Goal: Obtain resource: Download file/media

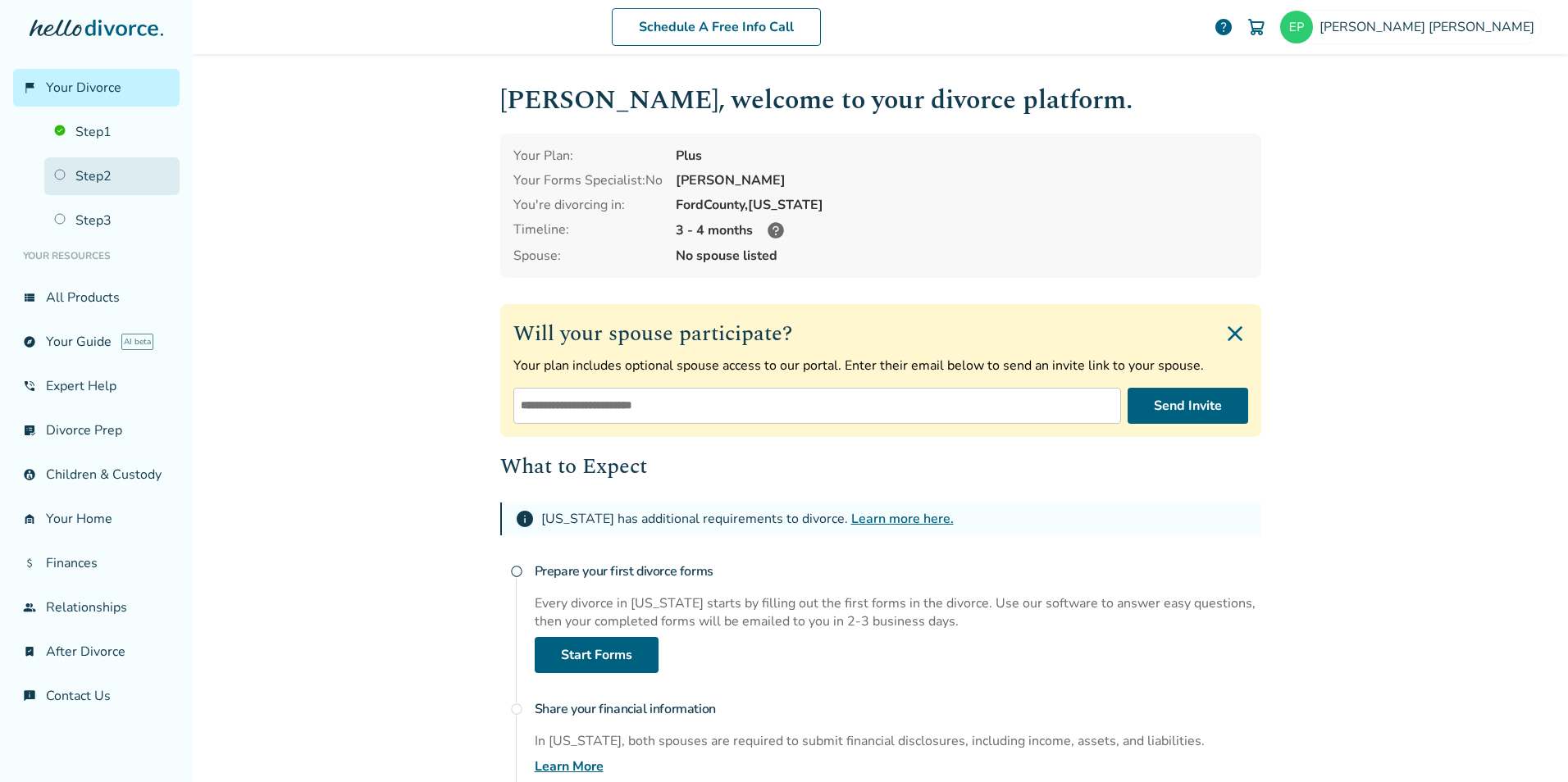
click at [96, 174] on link "Step 2" at bounding box center [111, 177] width 135 height 38
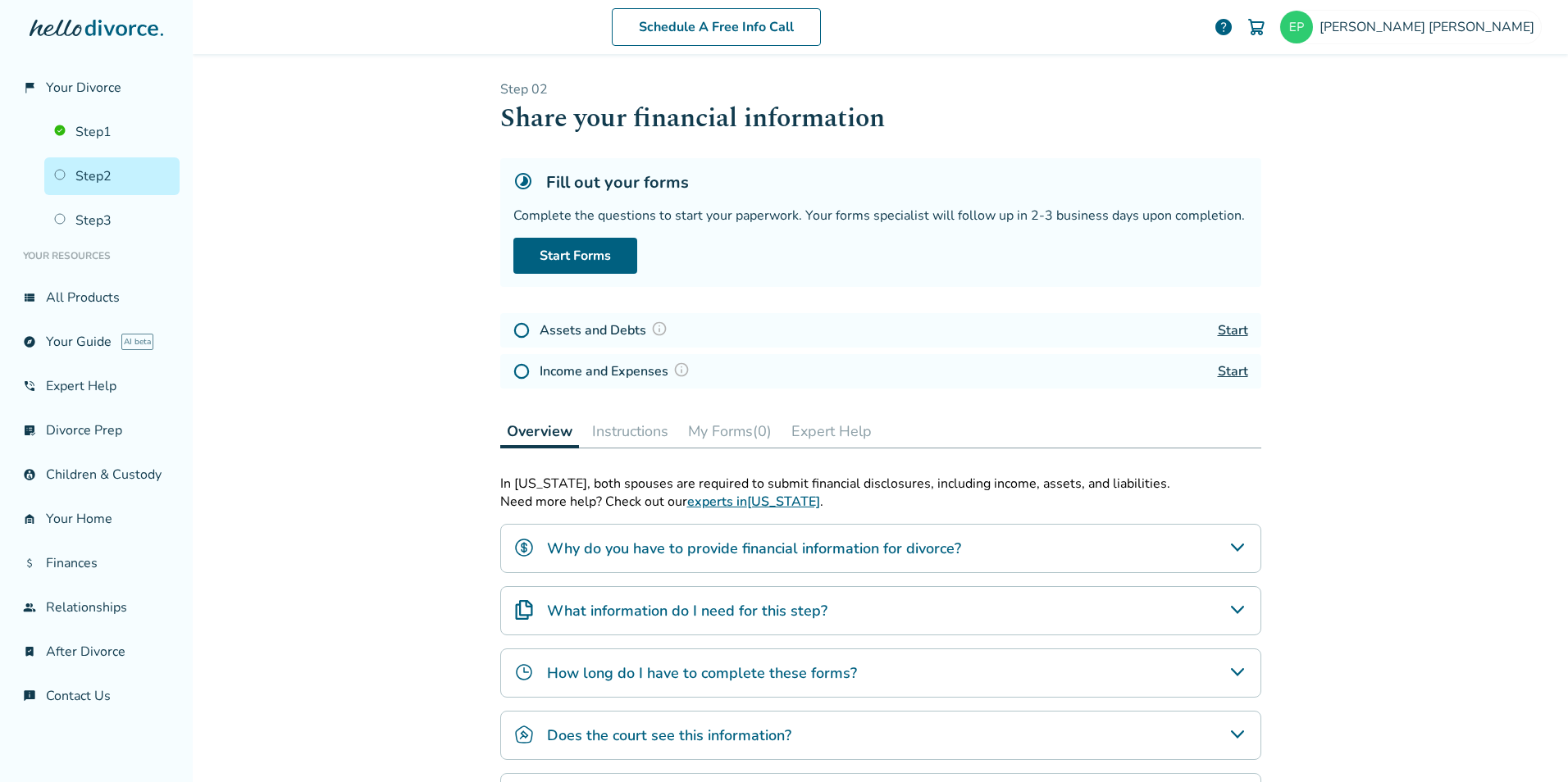
click at [514, 333] on img at bounding box center [521, 330] width 16 height 16
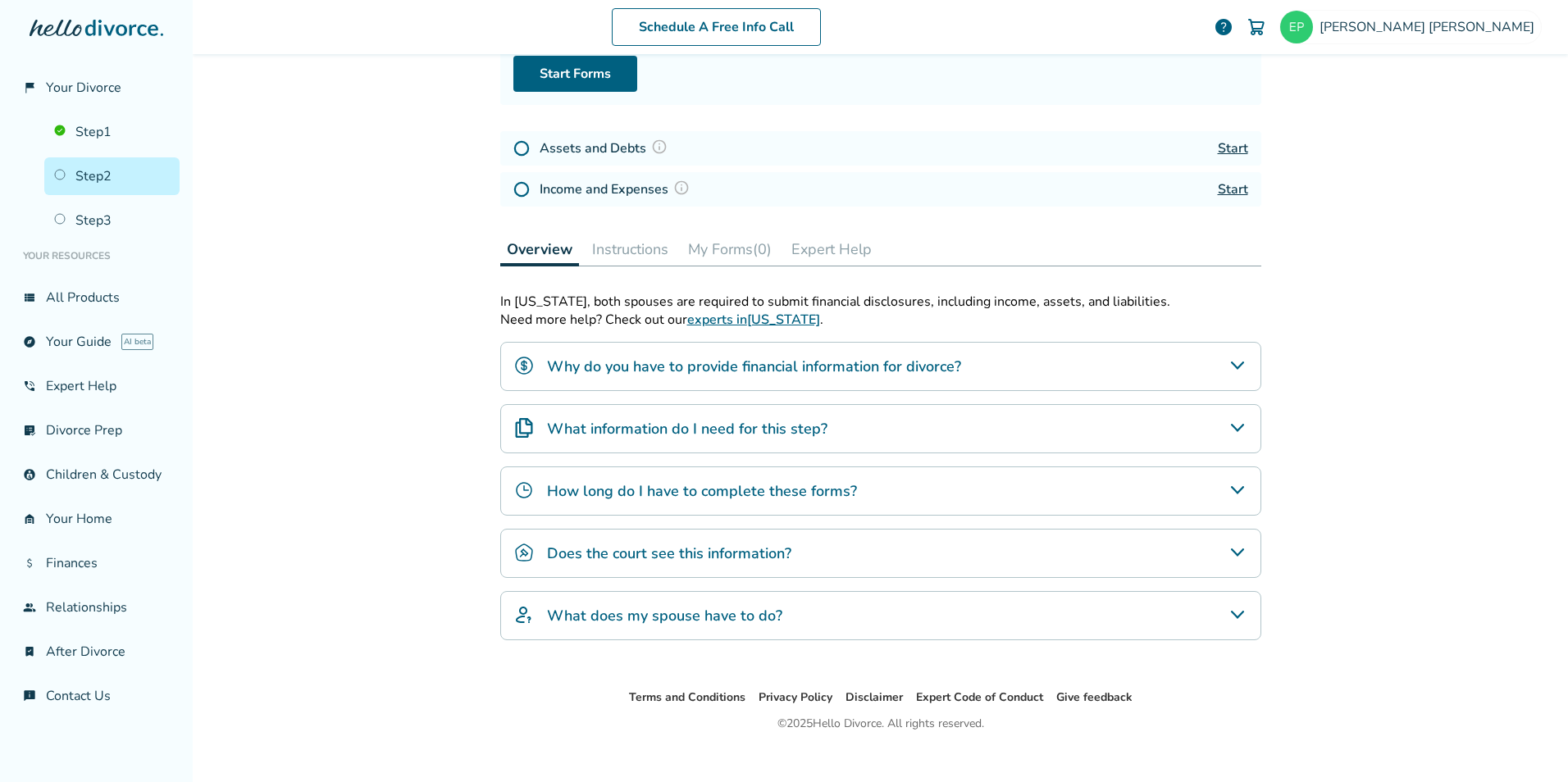
scroll to position [202, 0]
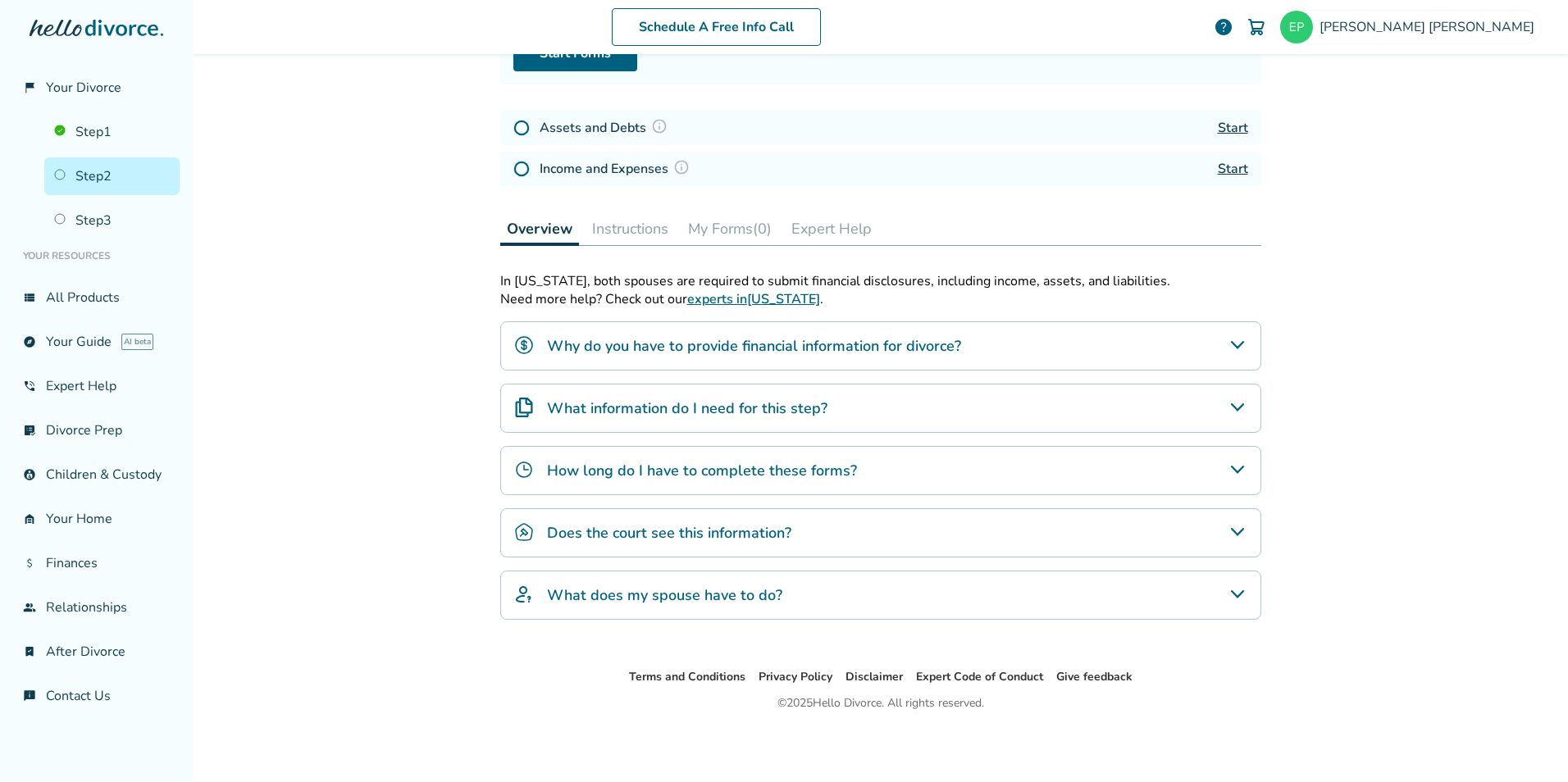
click at [1235, 406] on icon "What information do I need for this step?" at bounding box center [1236, 407] width 13 height 8
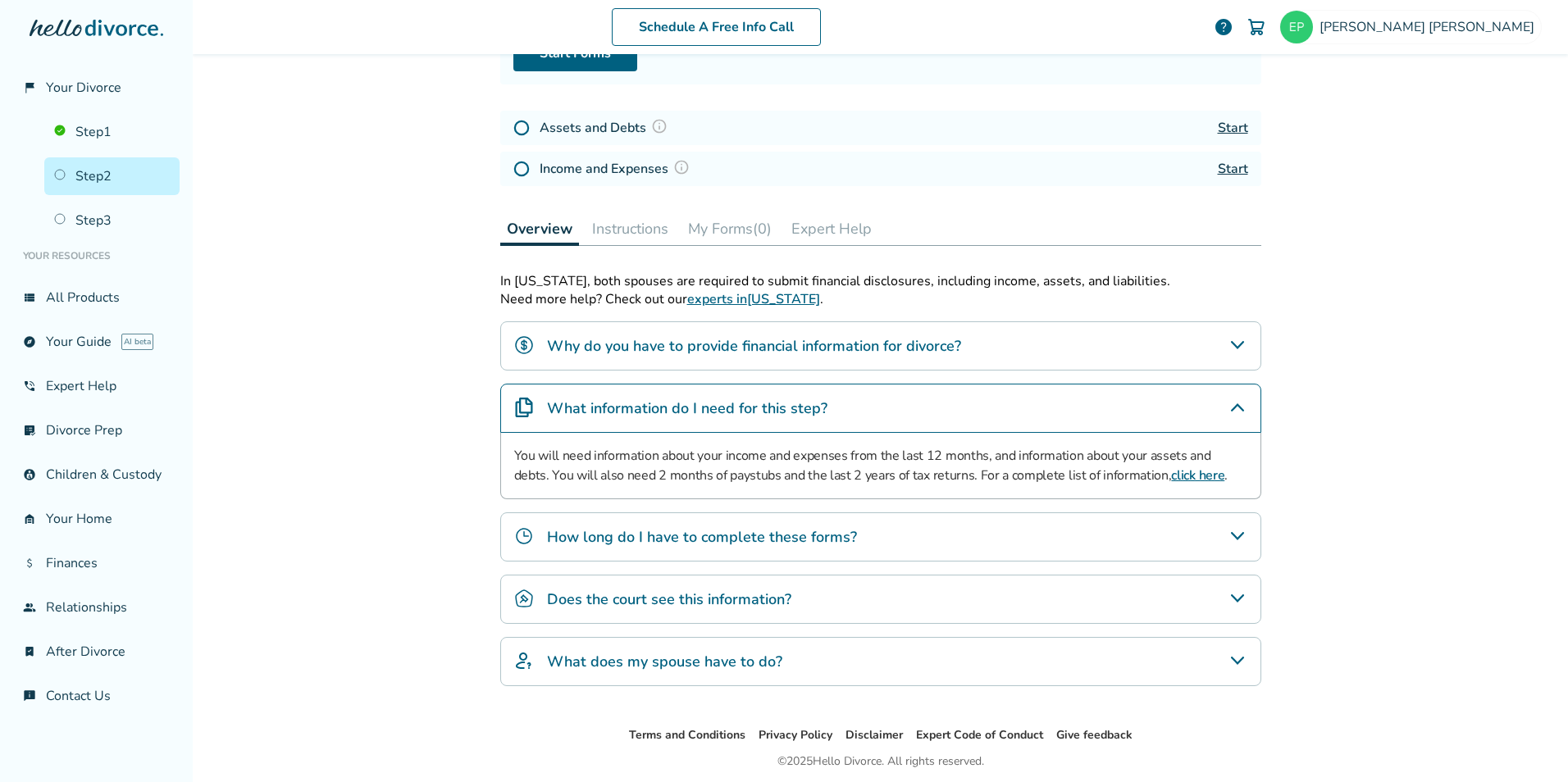
click at [1171, 475] on link "click here" at bounding box center [1198, 475] width 53 height 18
click at [1136, 548] on div "How long do I have to complete these forms?" at bounding box center [881, 537] width 761 height 49
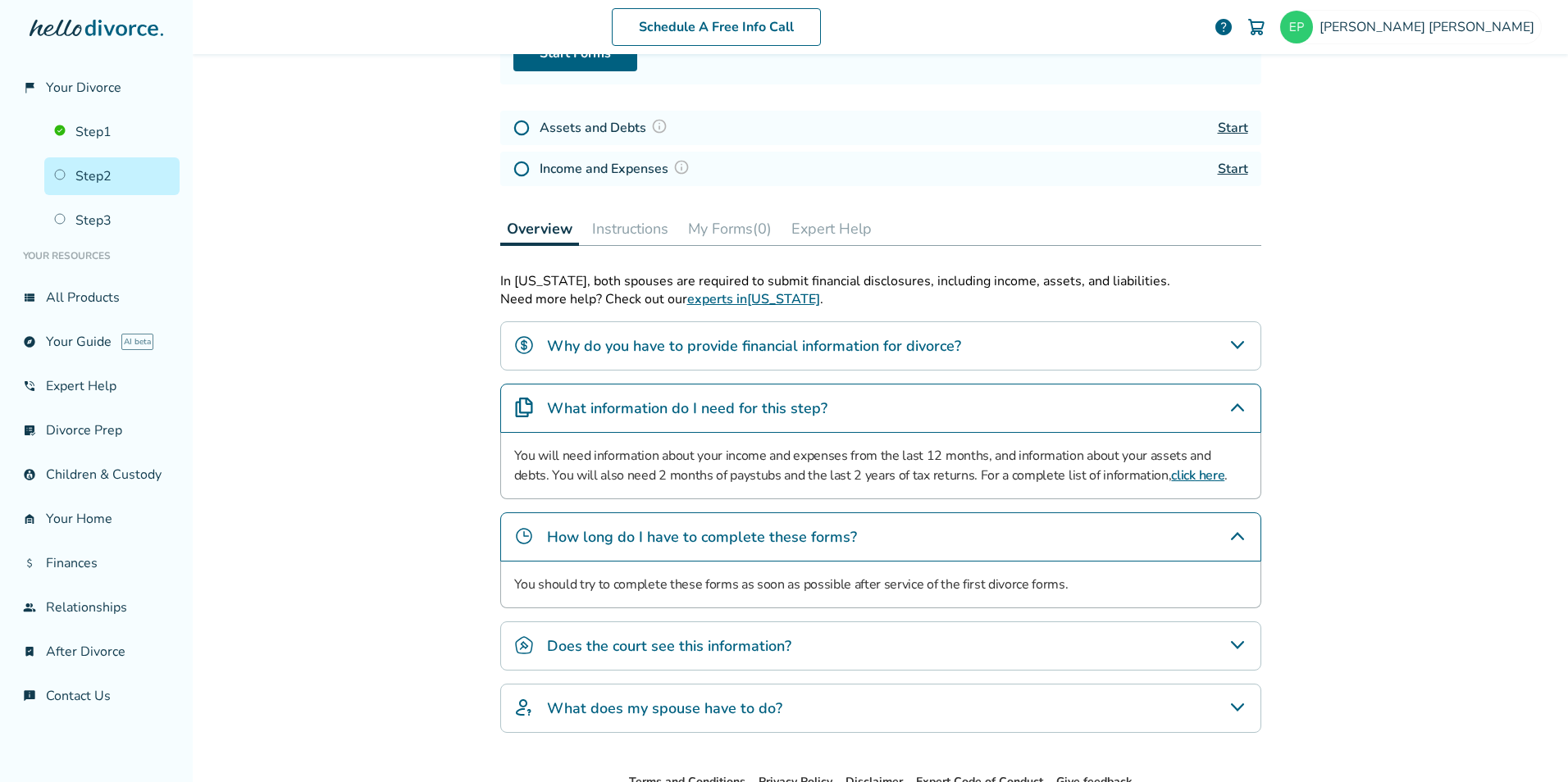
click at [1102, 650] on div "Does the court see this information?" at bounding box center [881, 646] width 761 height 49
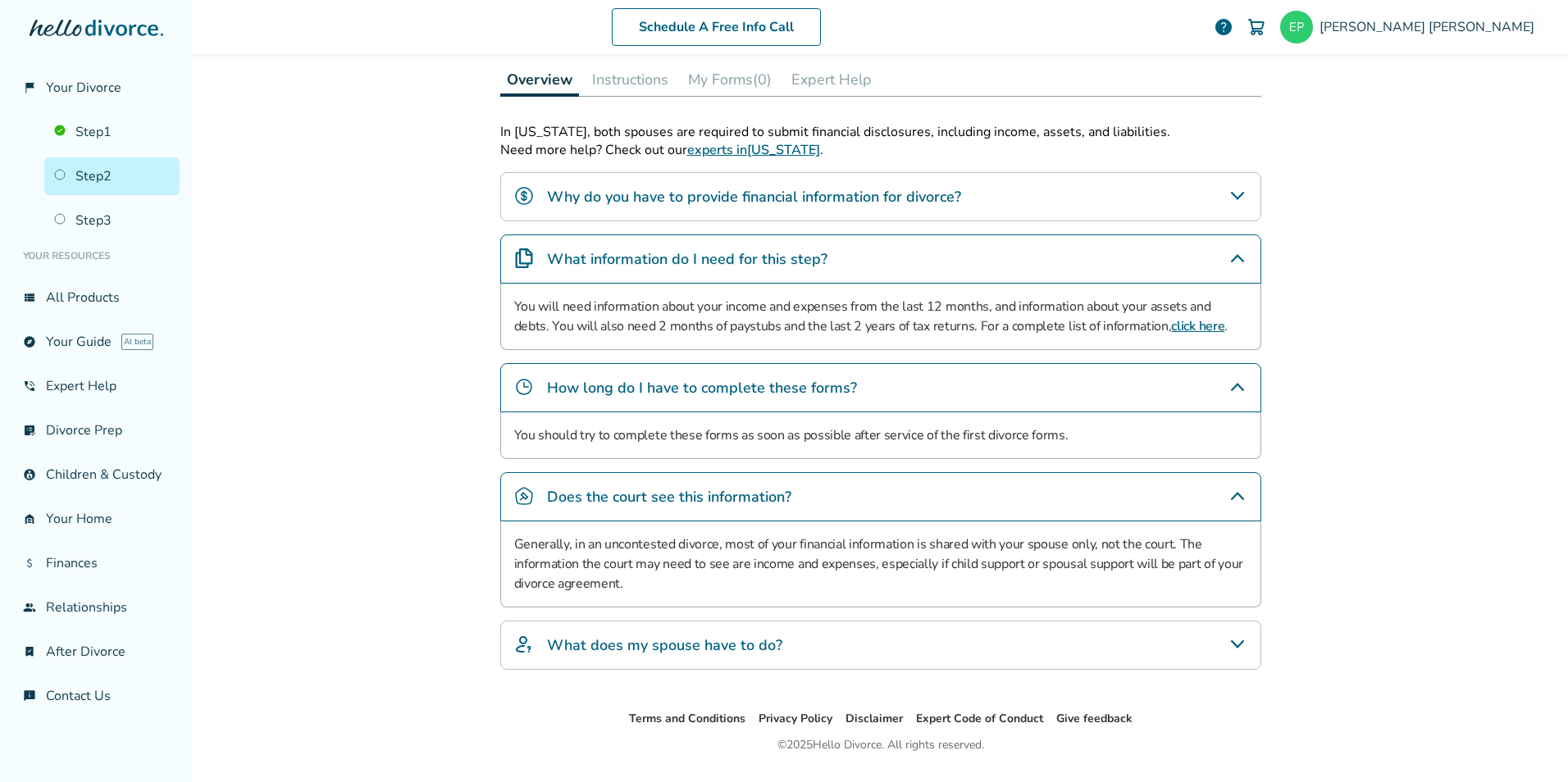
scroll to position [366, 0]
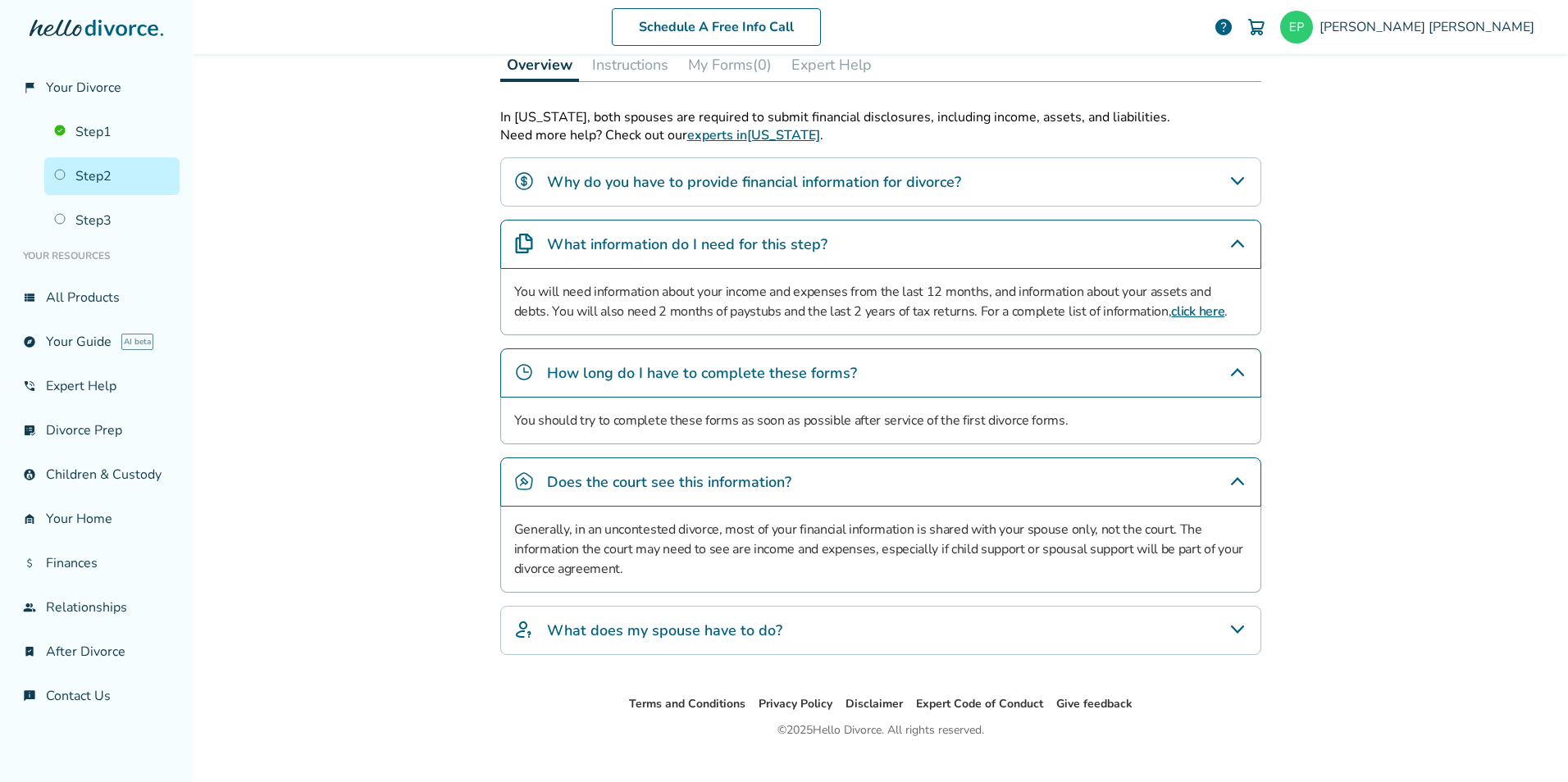
click at [1103, 636] on div "What does my spouse have to do?" at bounding box center [881, 631] width 761 height 49
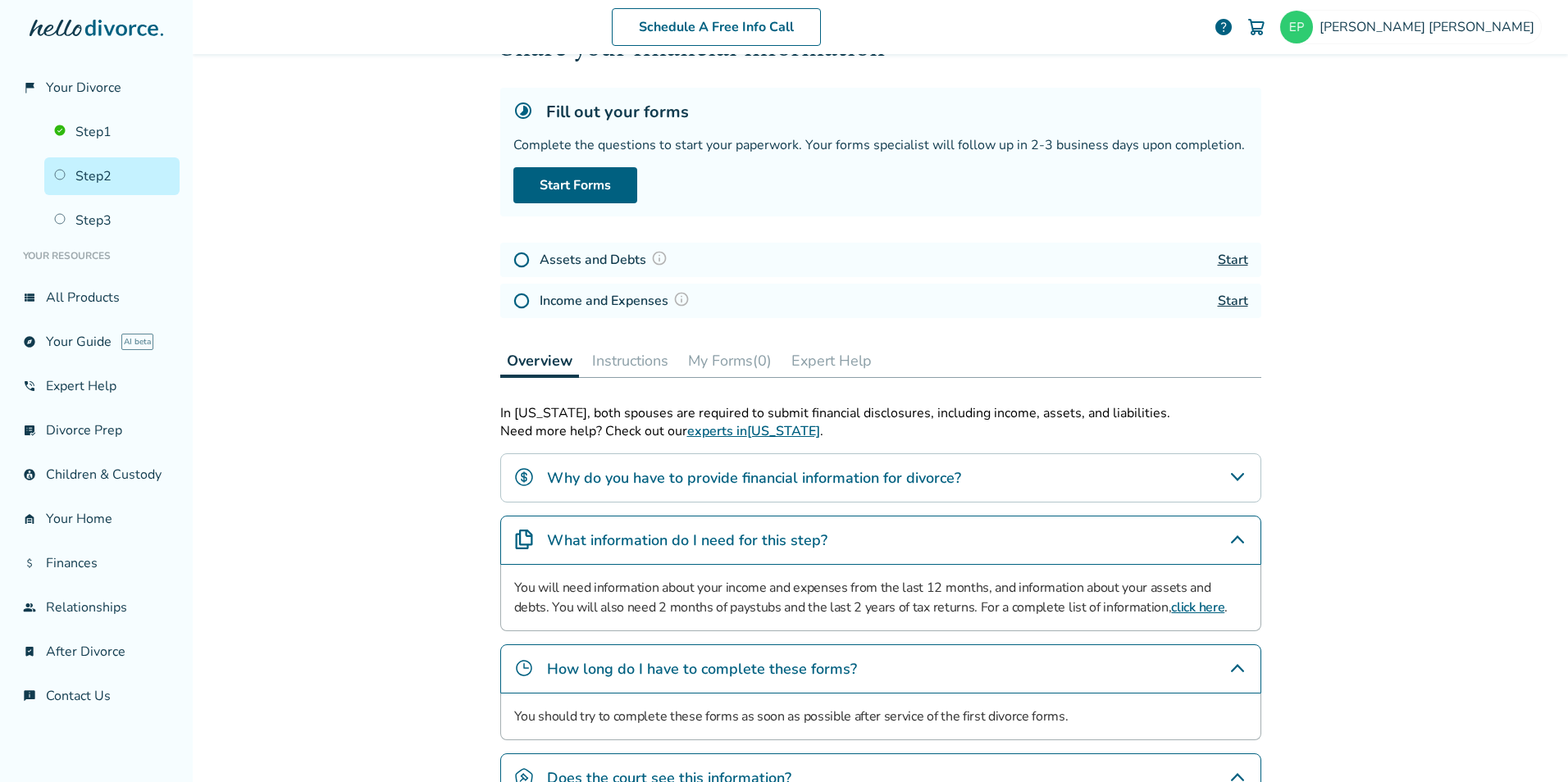
scroll to position [39, 0]
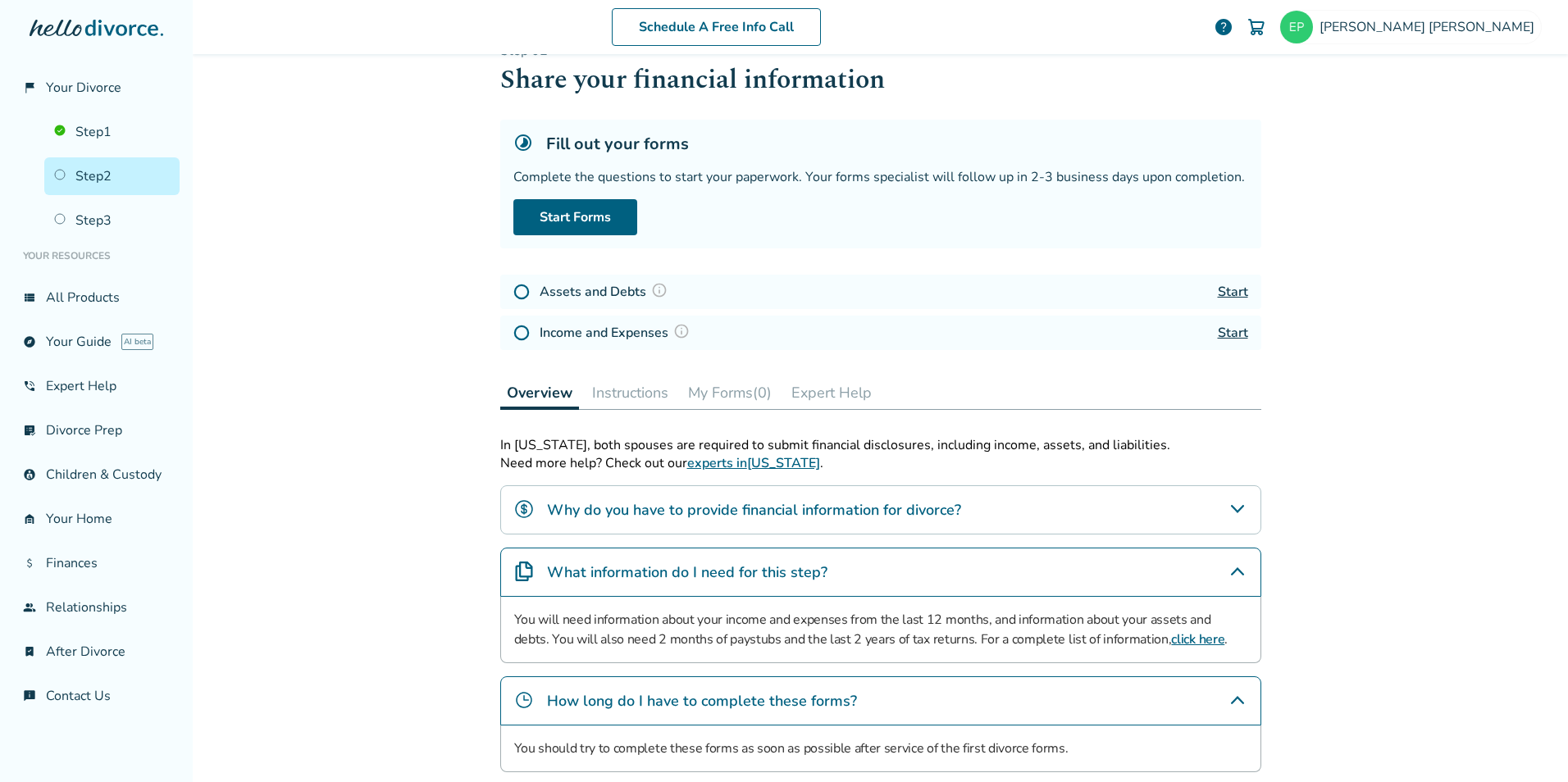
click at [1219, 287] on link "Start" at bounding box center [1233, 292] width 30 height 18
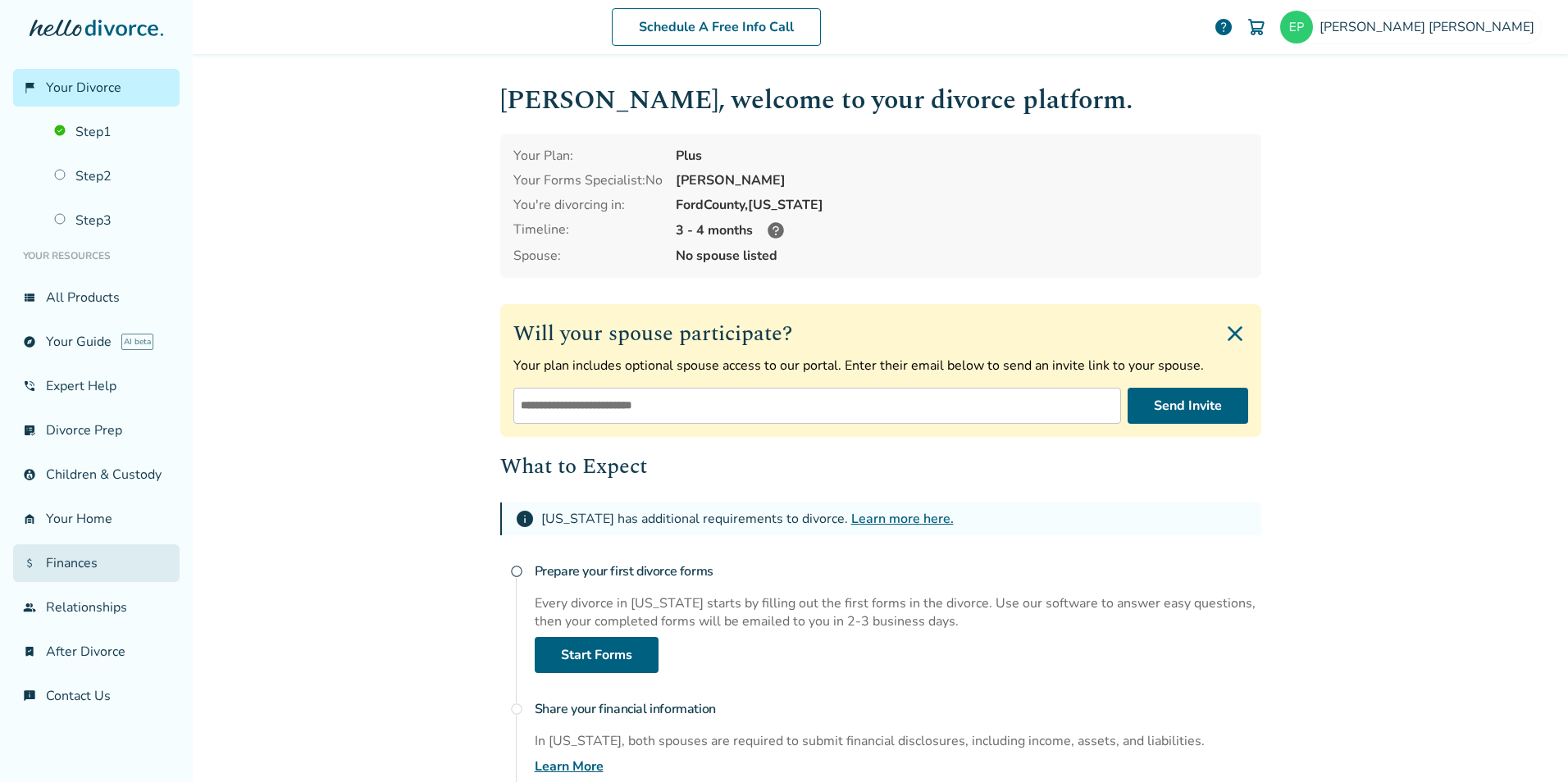
click at [98, 557] on link "attach_money Finances" at bounding box center [96, 564] width 166 height 38
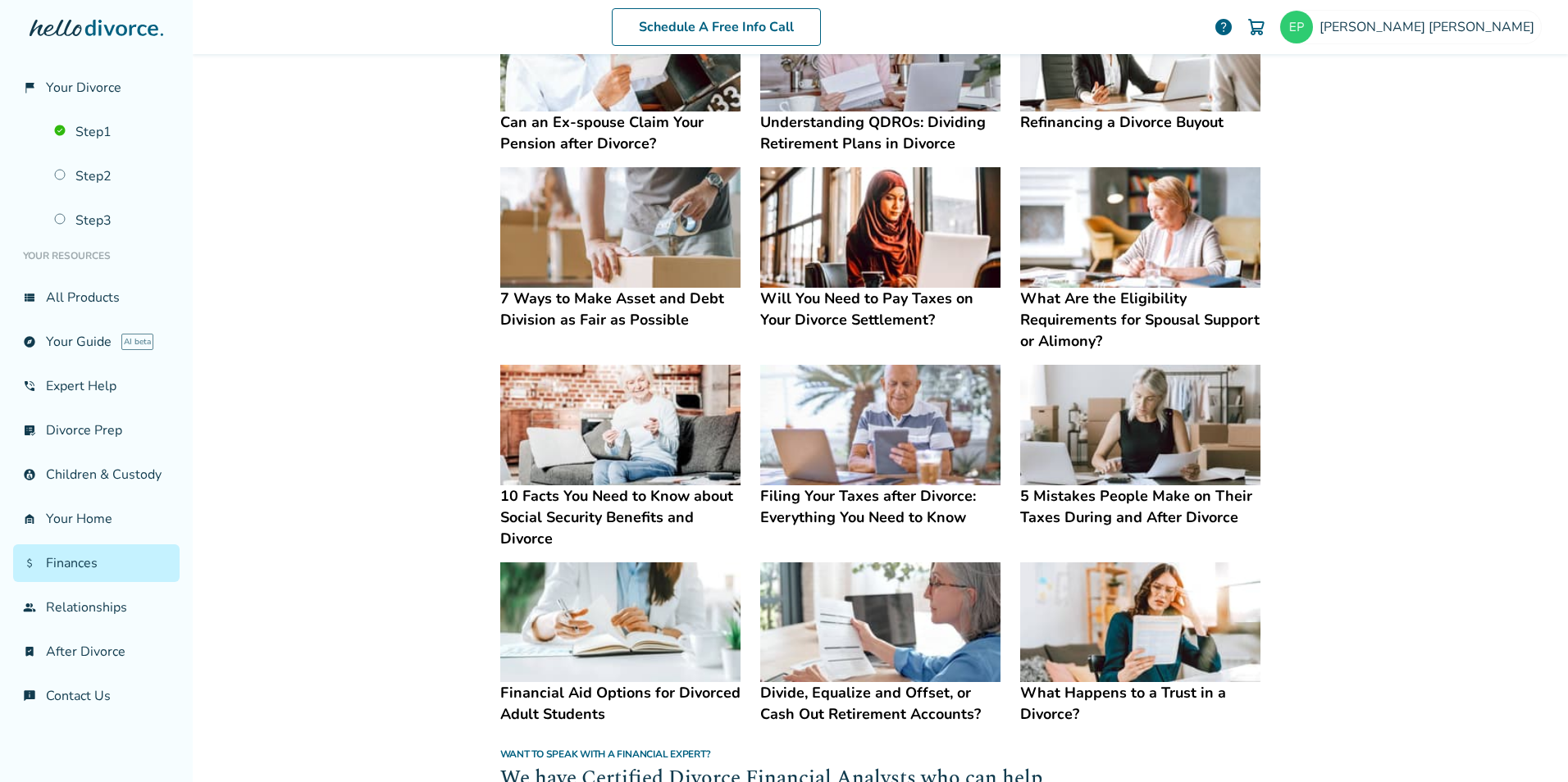
scroll to position [410, 0]
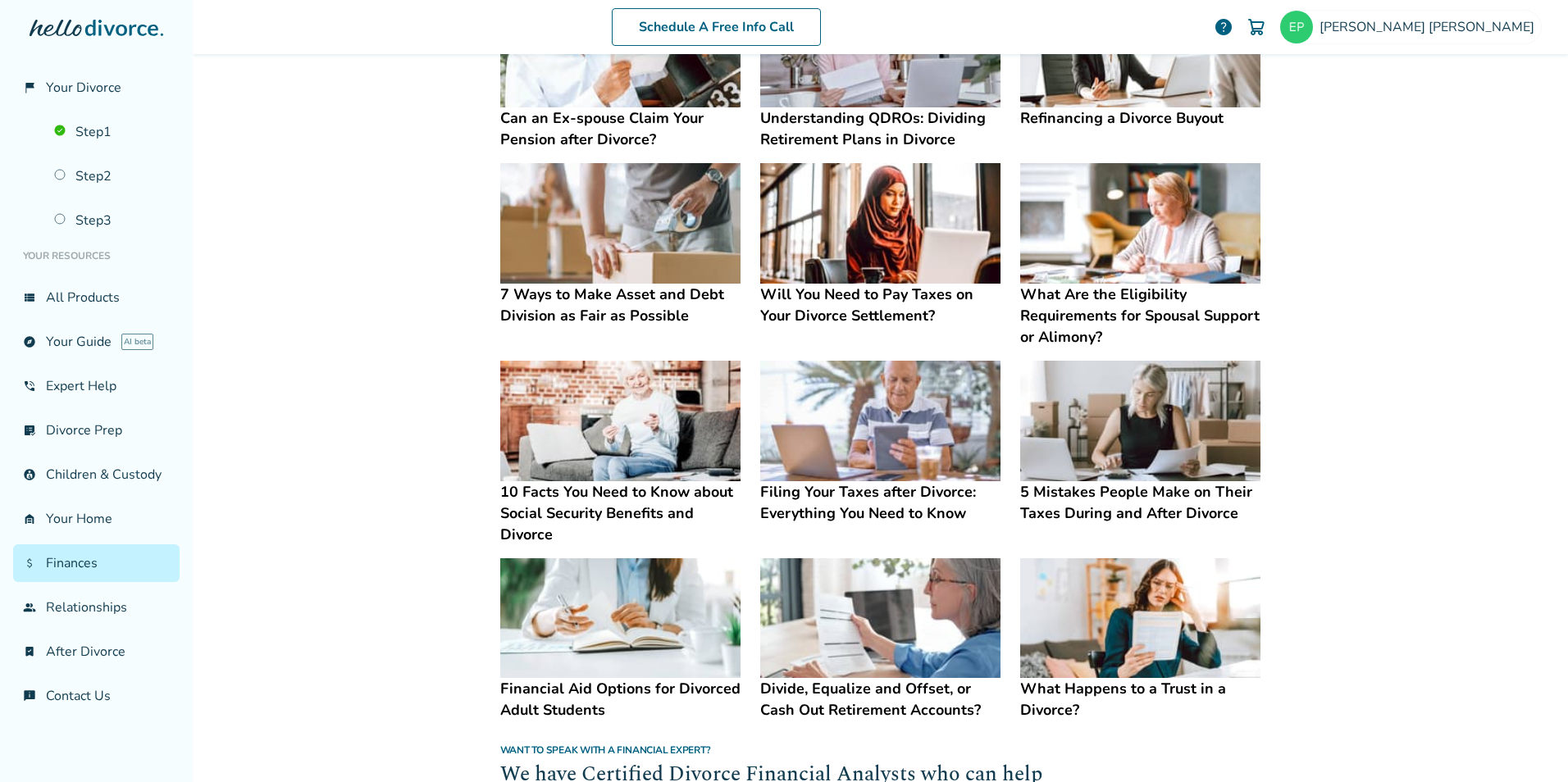
click at [899, 638] on img at bounding box center [880, 619] width 240 height 121
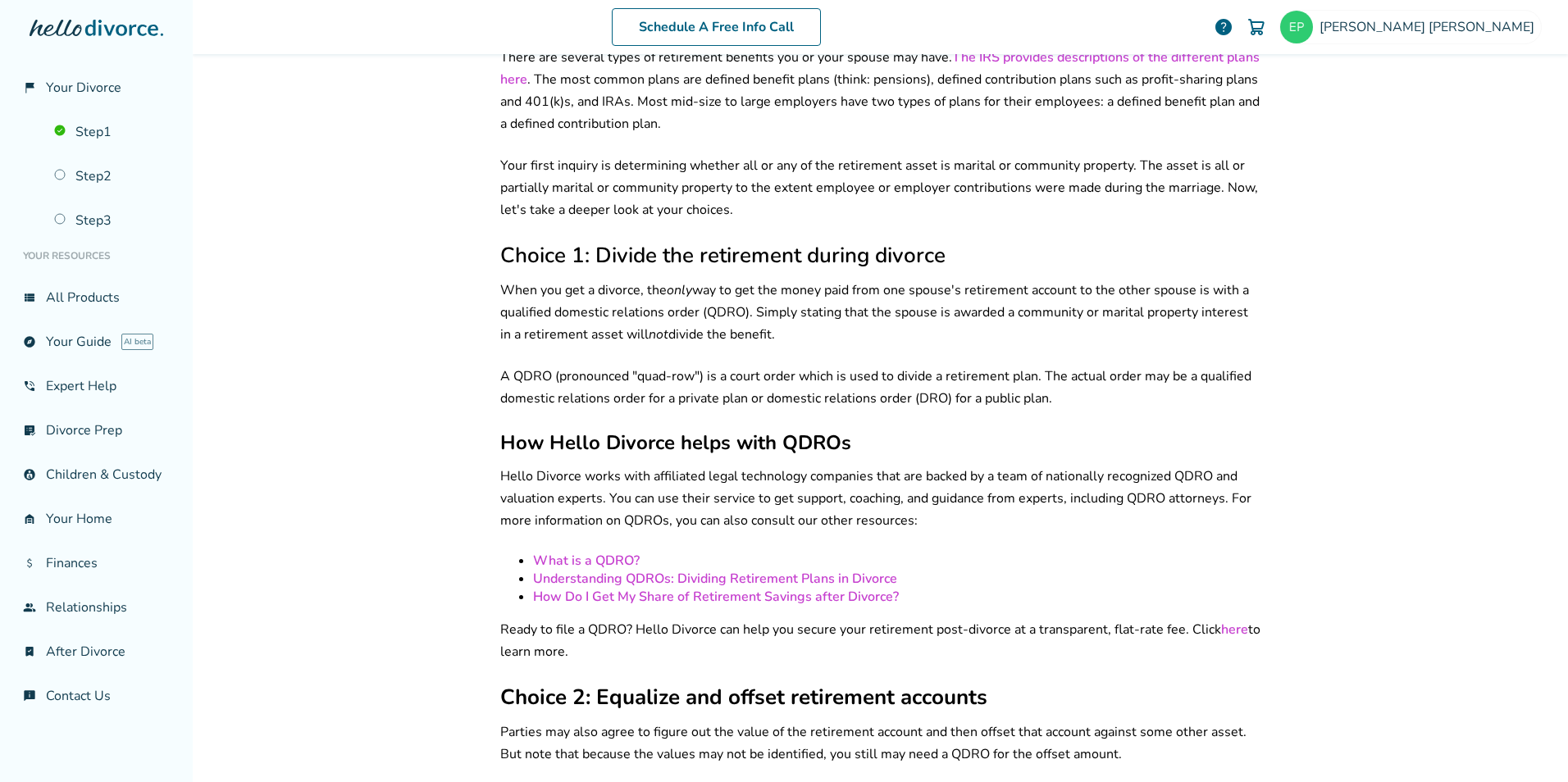
scroll to position [408, 0]
click at [109, 468] on link "account_child Children & Custody" at bounding box center [96, 475] width 166 height 38
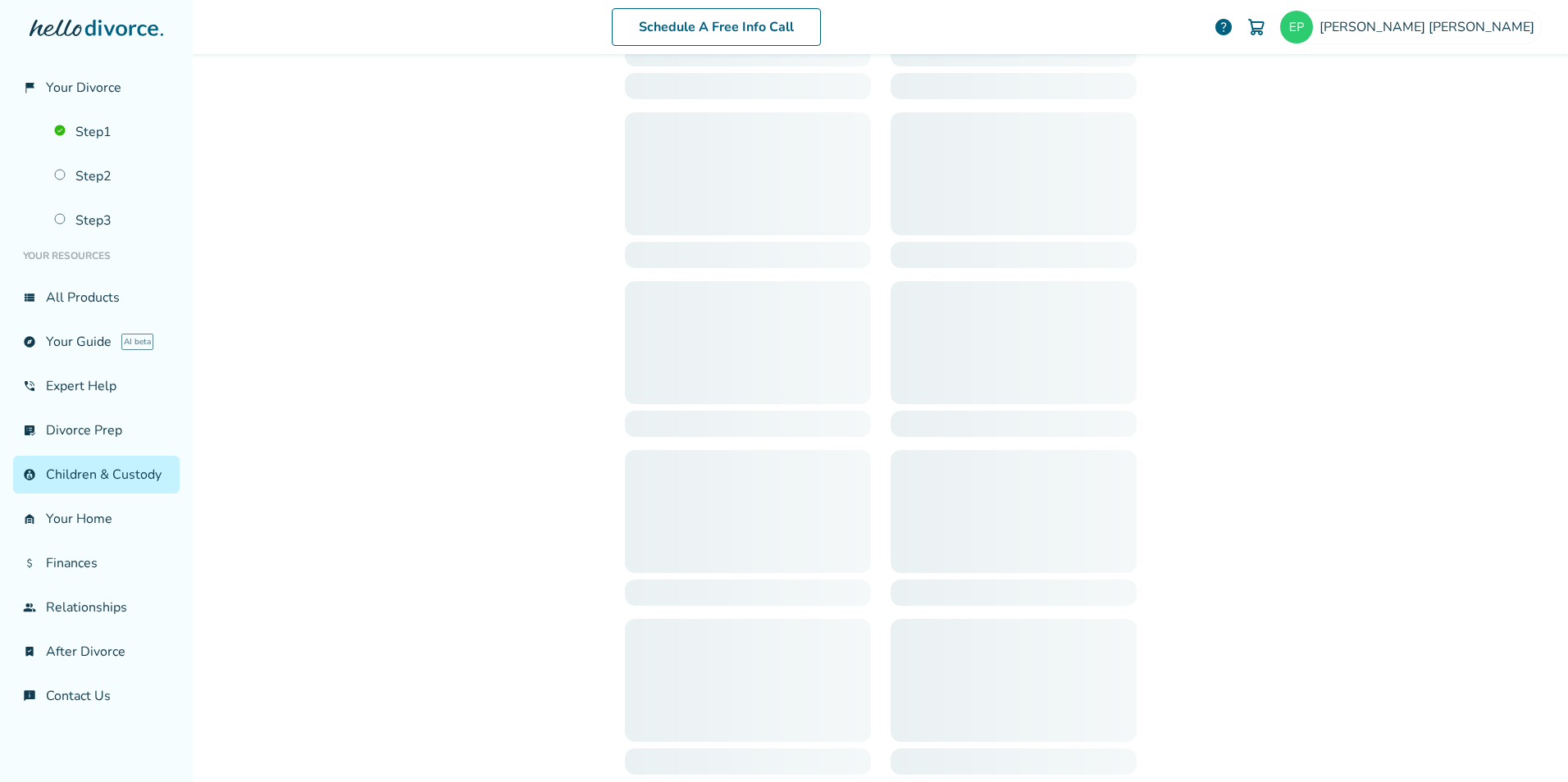
scroll to position [80, 0]
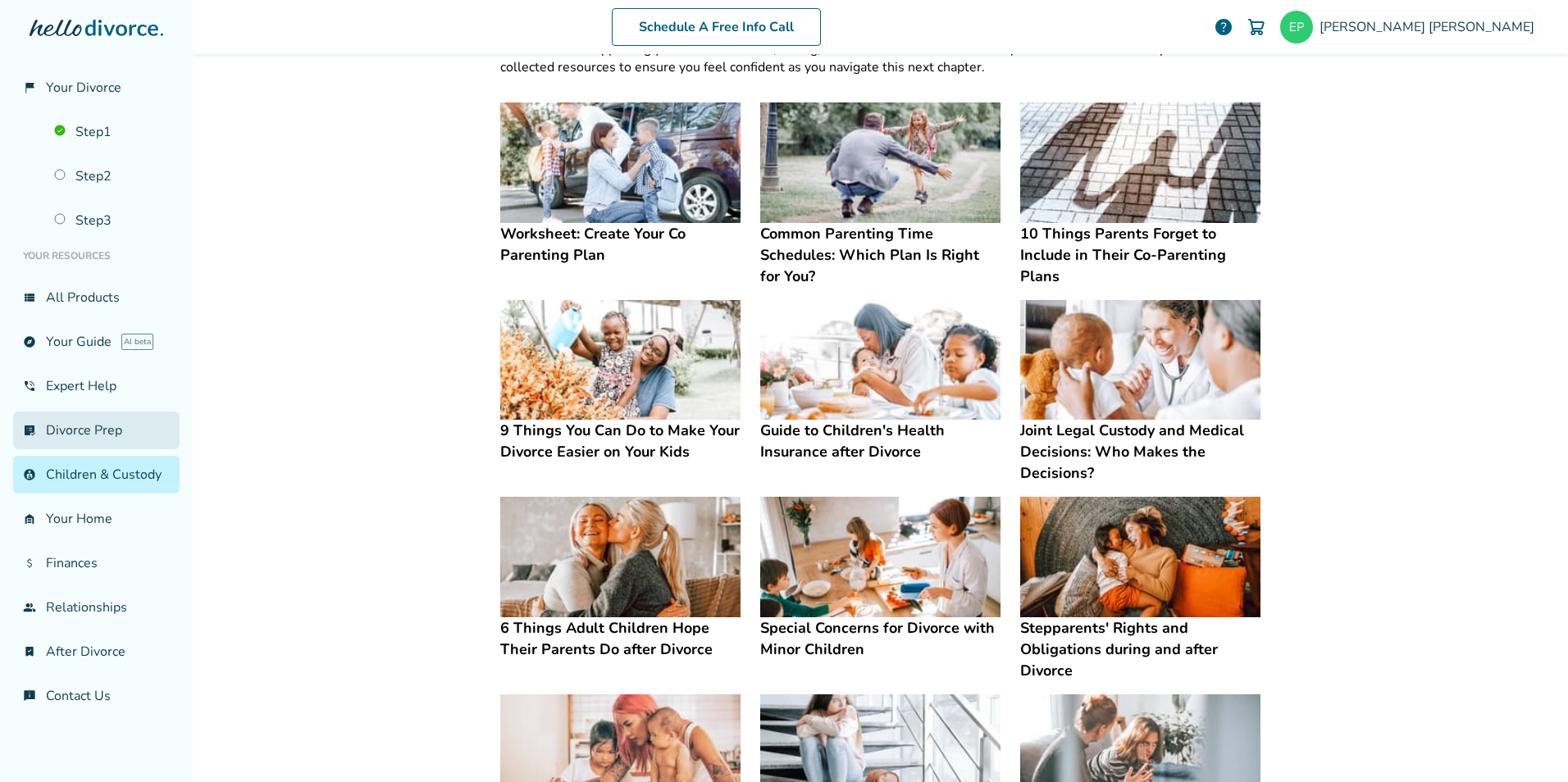
click at [96, 429] on link "list_alt_check Divorce Prep" at bounding box center [96, 431] width 166 height 38
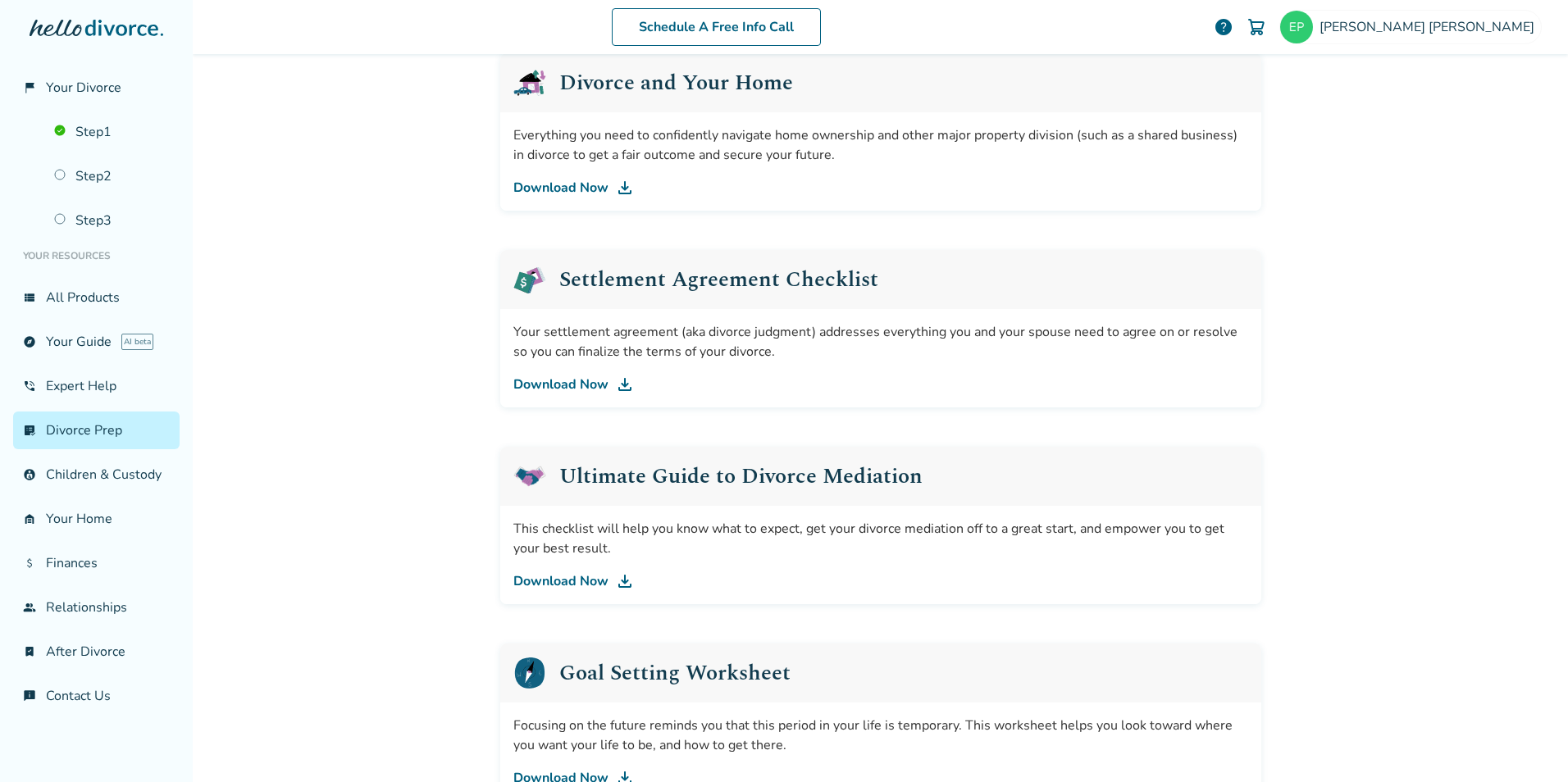
scroll to position [654, 0]
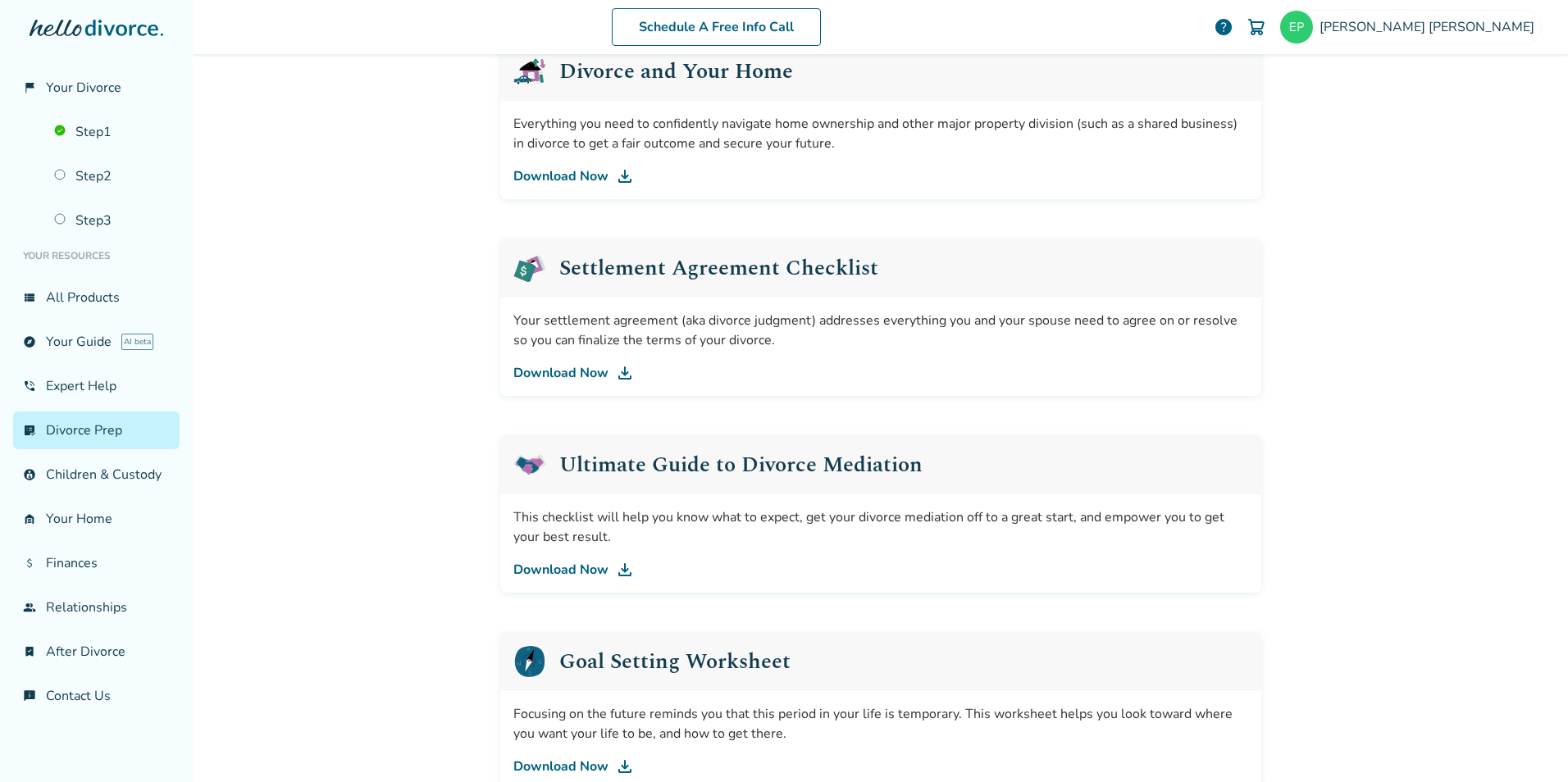
click at [532, 377] on link "Download Now" at bounding box center [881, 373] width 735 height 20
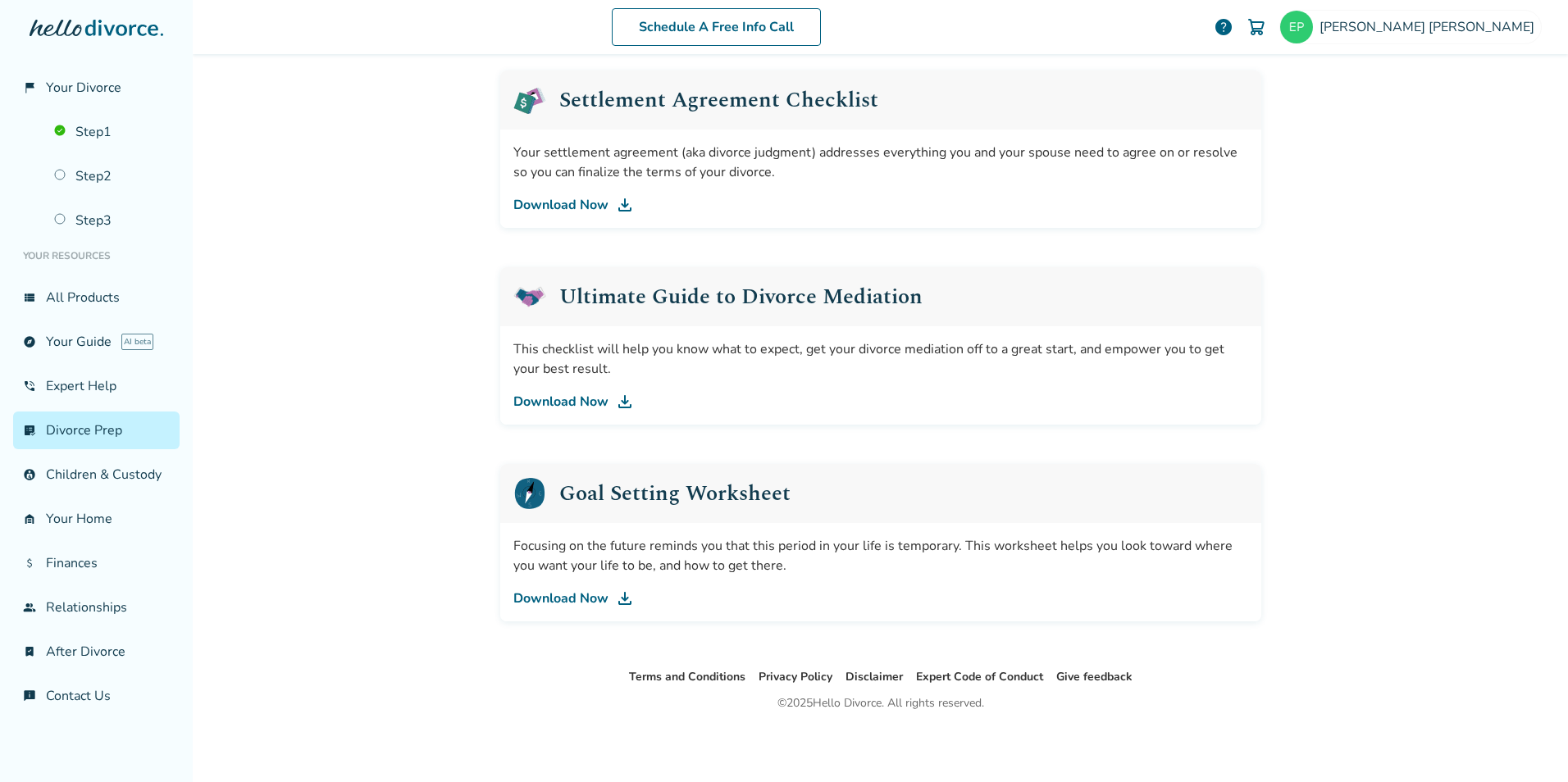
scroll to position [658, 0]
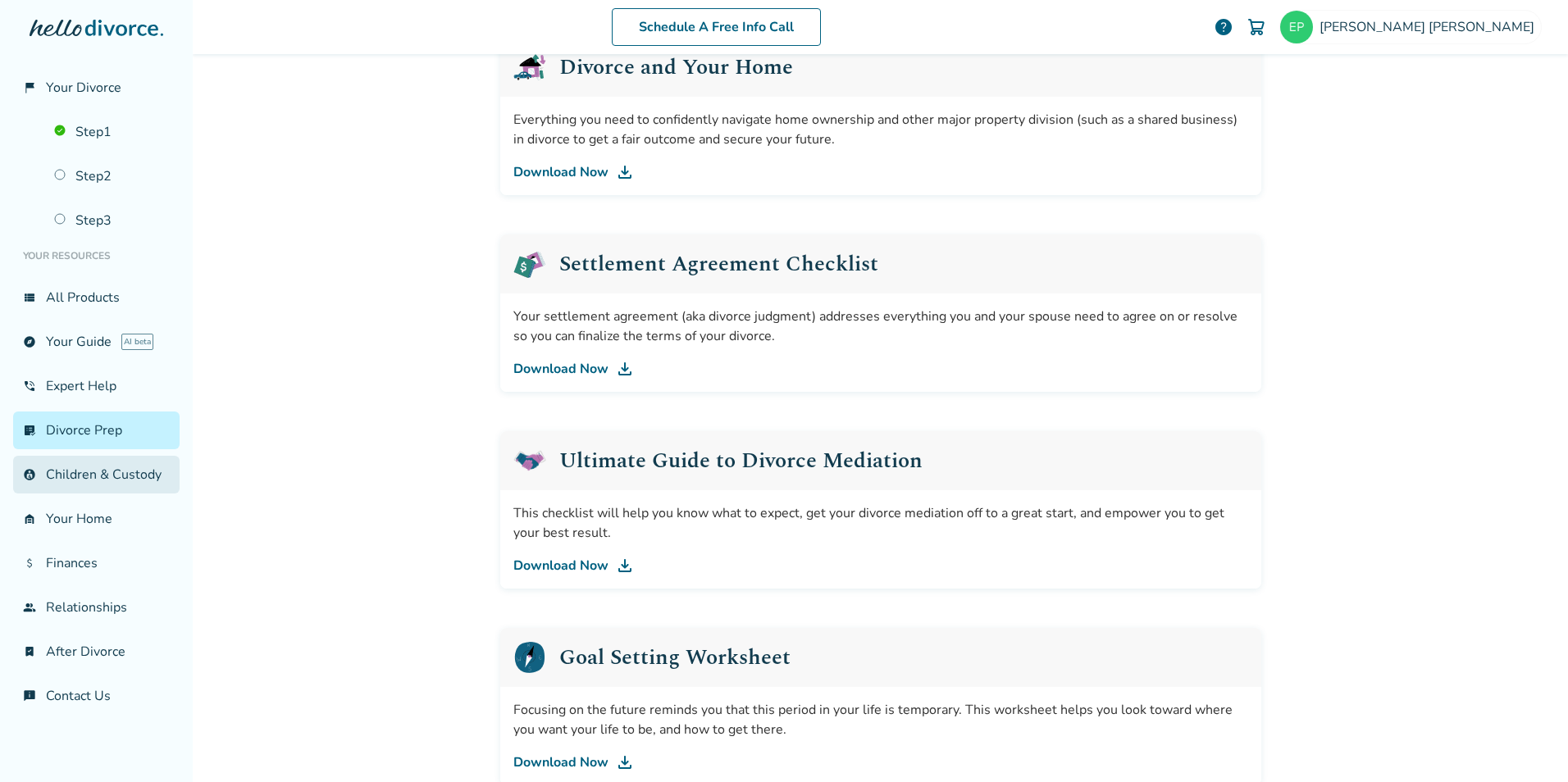
click at [126, 469] on link "account_child Children & Custody" at bounding box center [96, 475] width 166 height 38
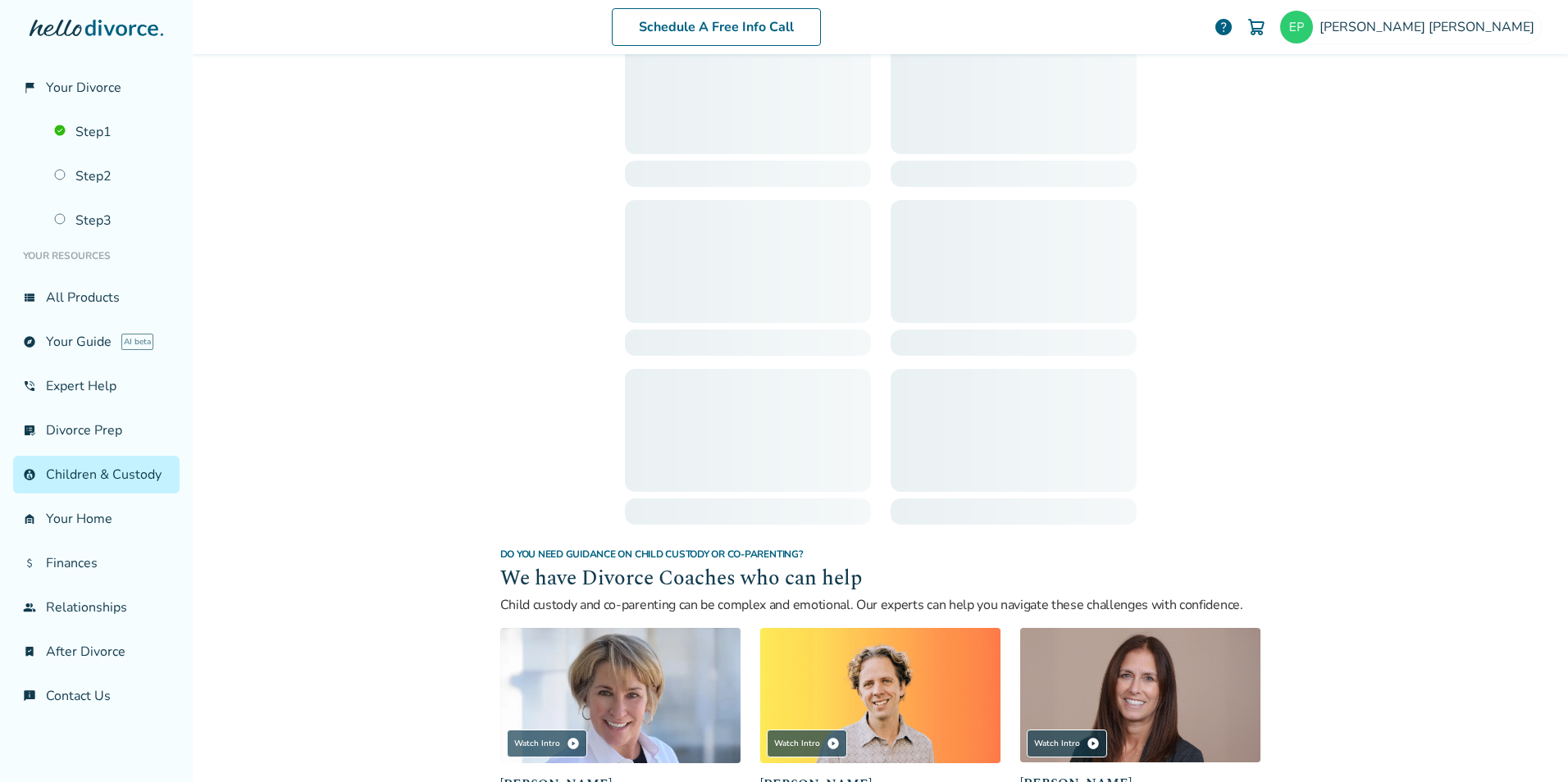
scroll to position [80, 0]
